Goal: Find specific page/section: Find specific page/section

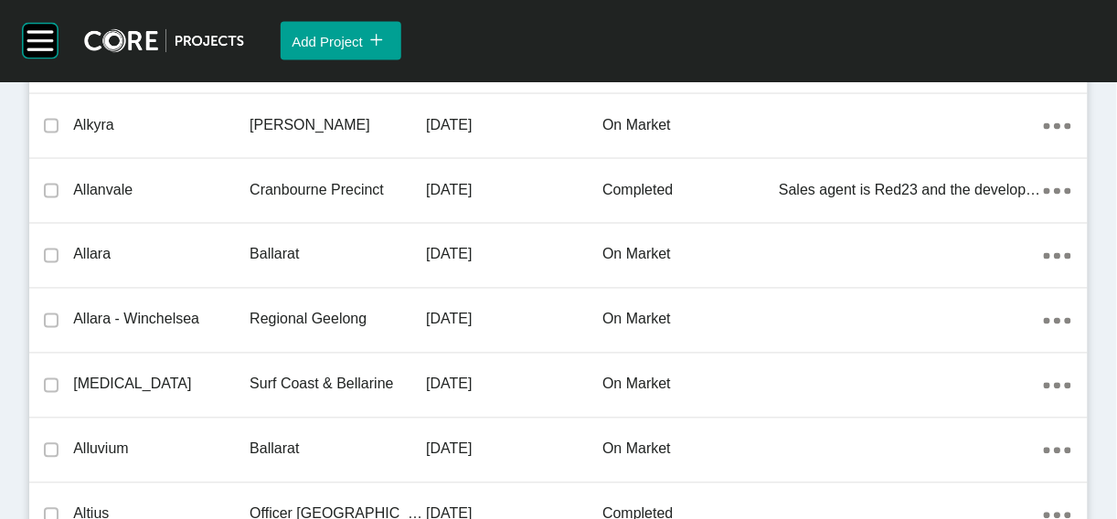
scroll to position [54485, 0]
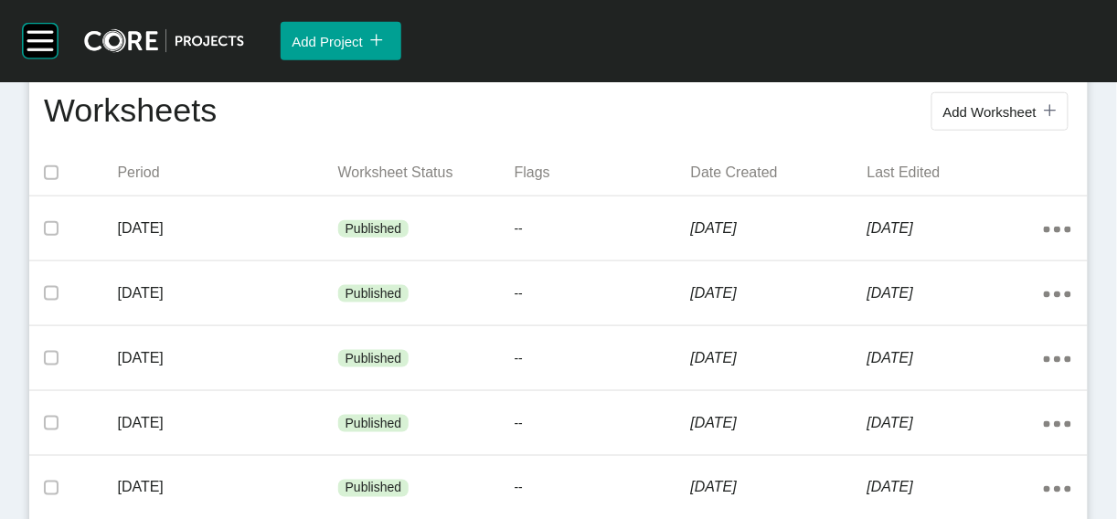
scroll to position [406, 0]
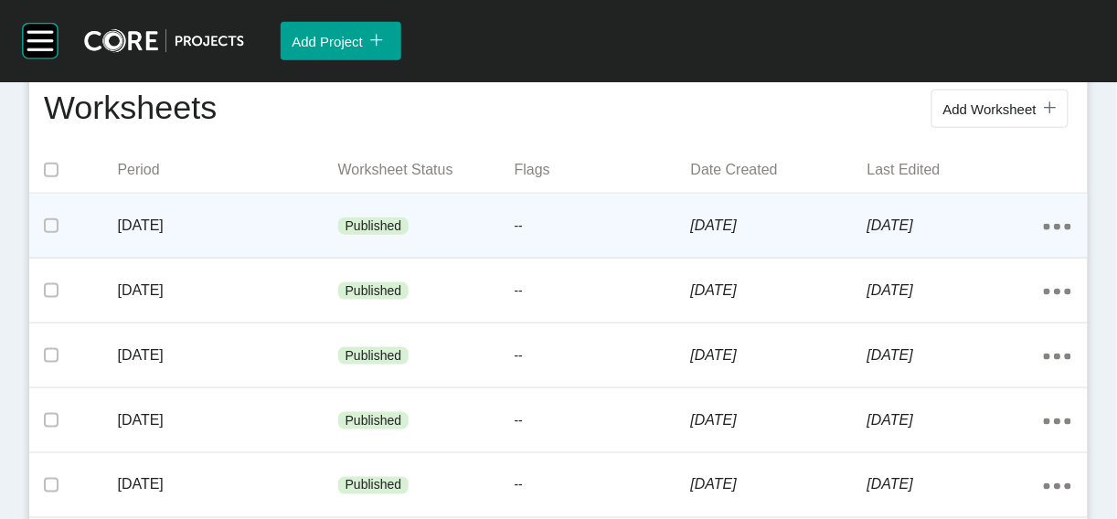
click at [667, 254] on div "--" at bounding box center [603, 226] width 176 height 55
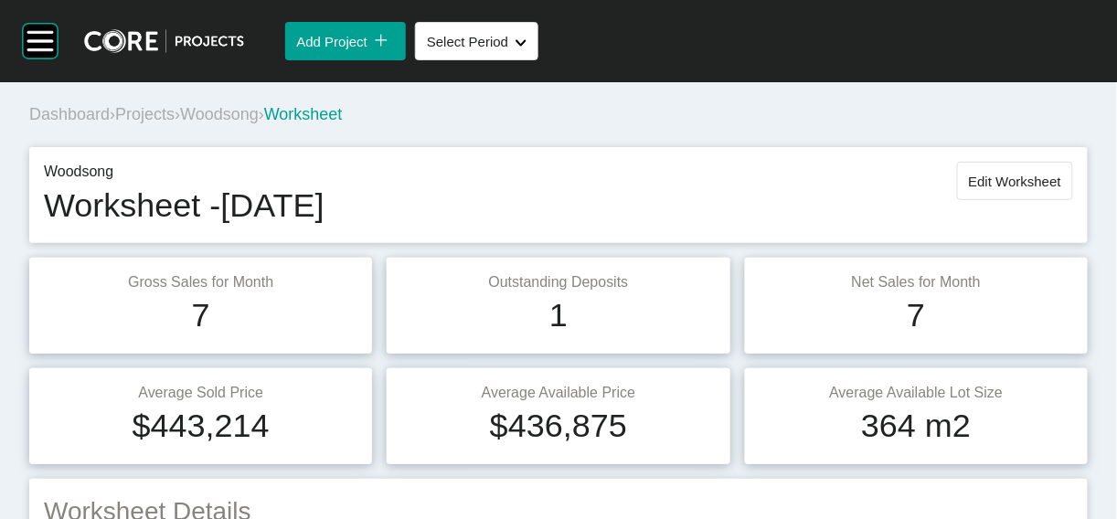
click at [175, 123] on span "Projects" at bounding box center [144, 114] width 59 height 18
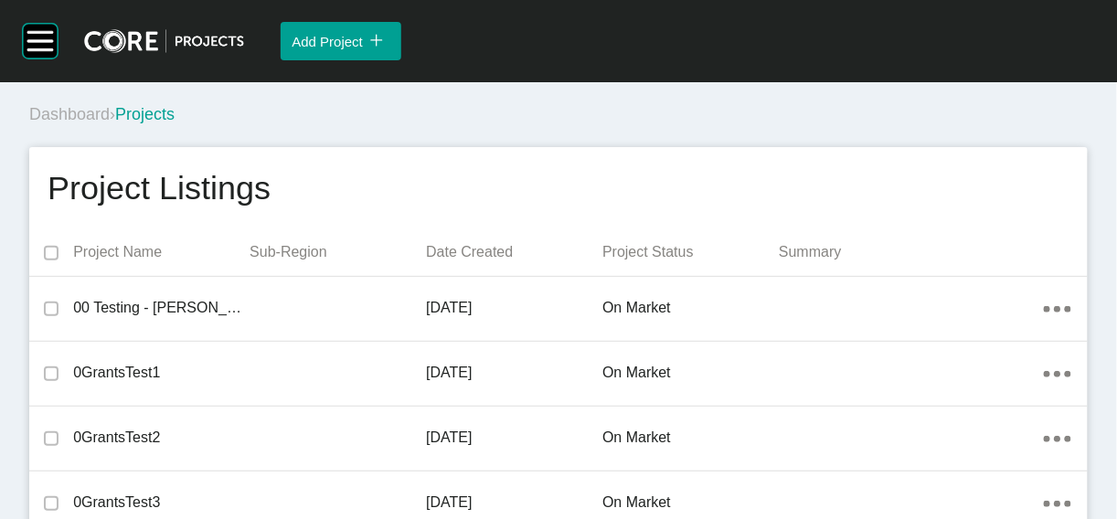
scroll to position [50036, 0]
